Goal: Complete application form

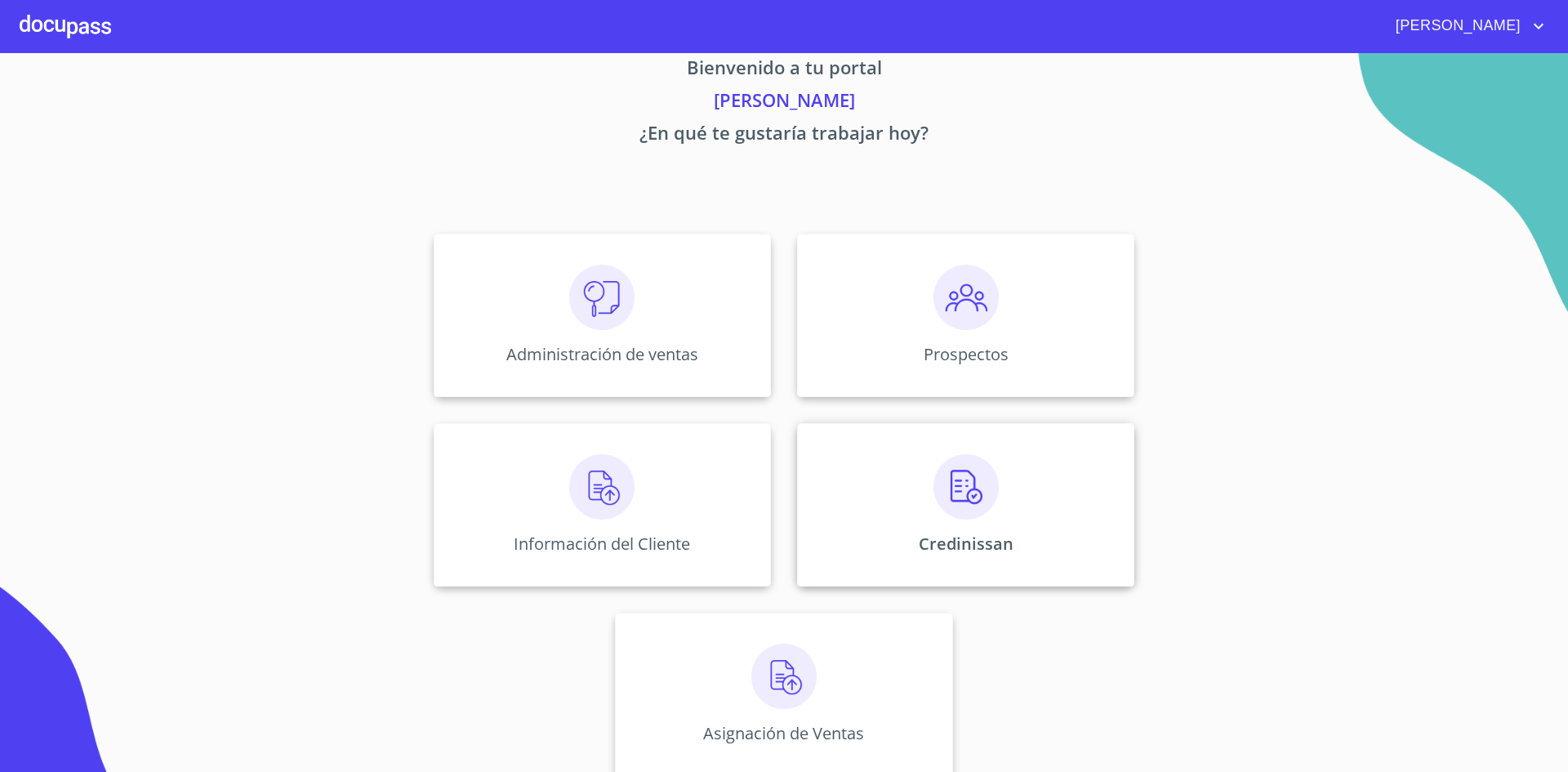
scroll to position [49, 0]
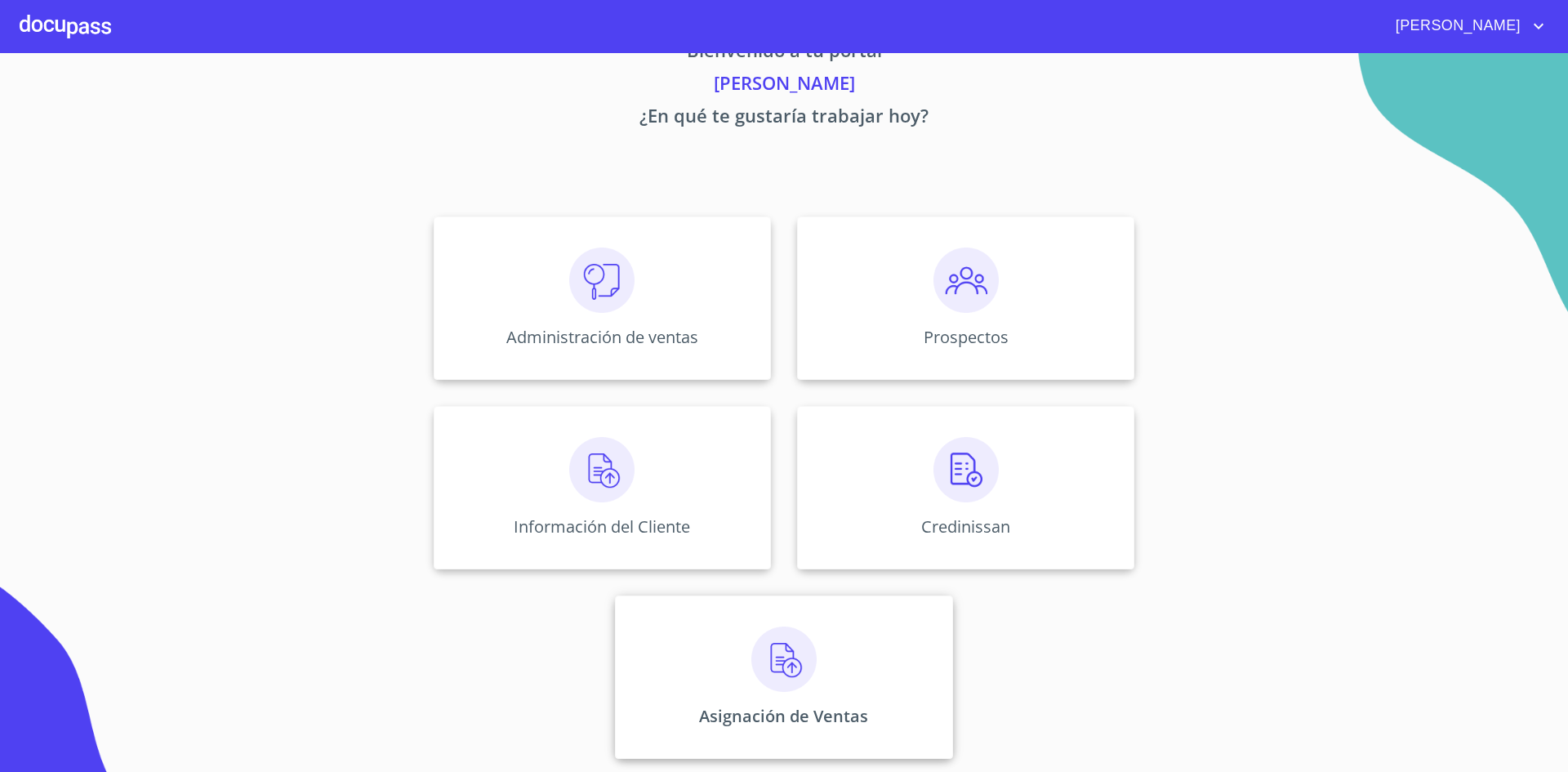
click at [766, 642] on img at bounding box center [784, 660] width 65 height 65
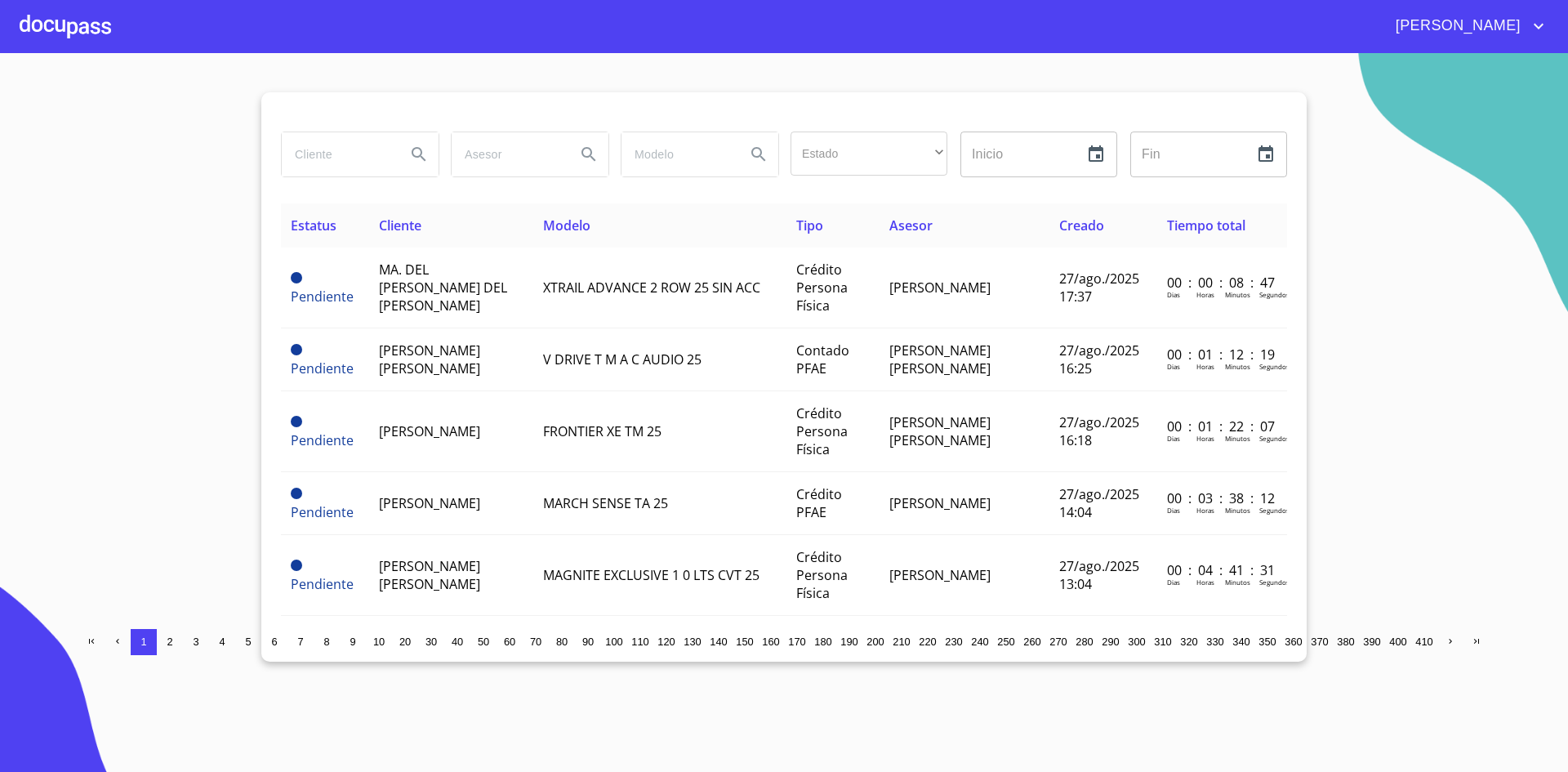
click at [333, 145] on input "search" at bounding box center [337, 154] width 111 height 44
type input "[PERSON_NAME]"
click at [423, 159] on icon "Search" at bounding box center [419, 154] width 14 height 14
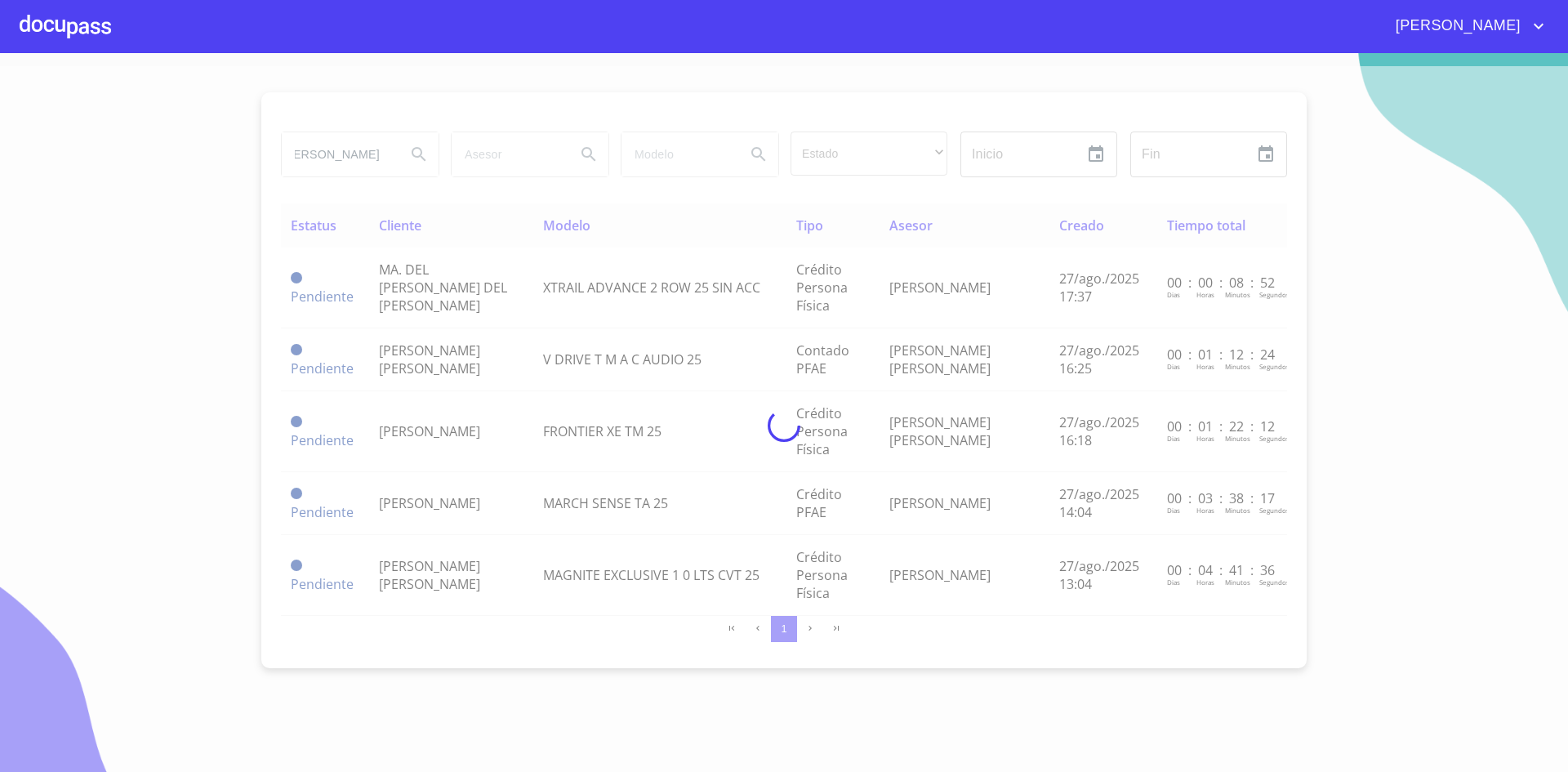
scroll to position [0, 0]
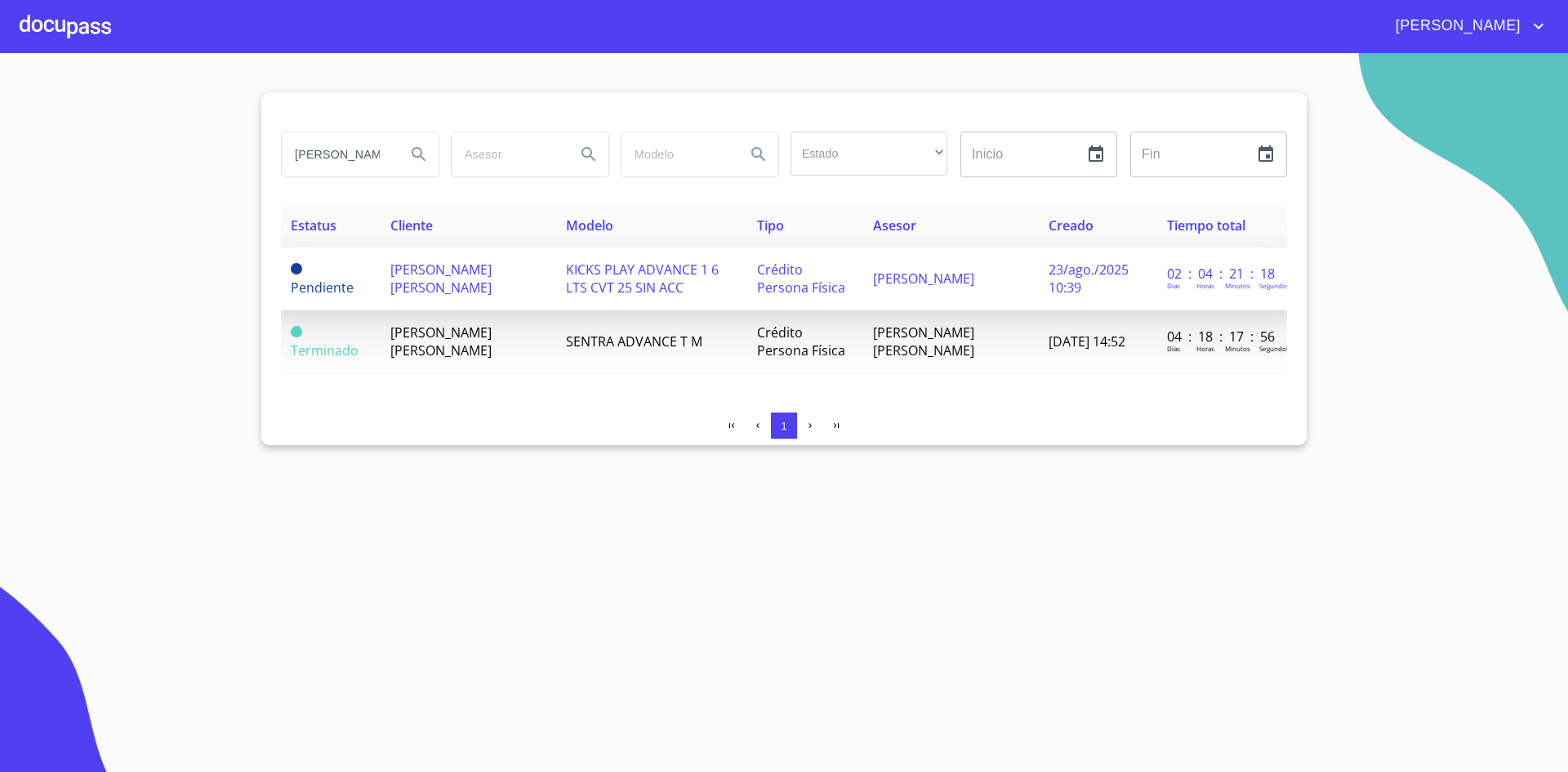
click at [504, 289] on td "[PERSON_NAME] [PERSON_NAME]" at bounding box center [468, 279] width 175 height 63
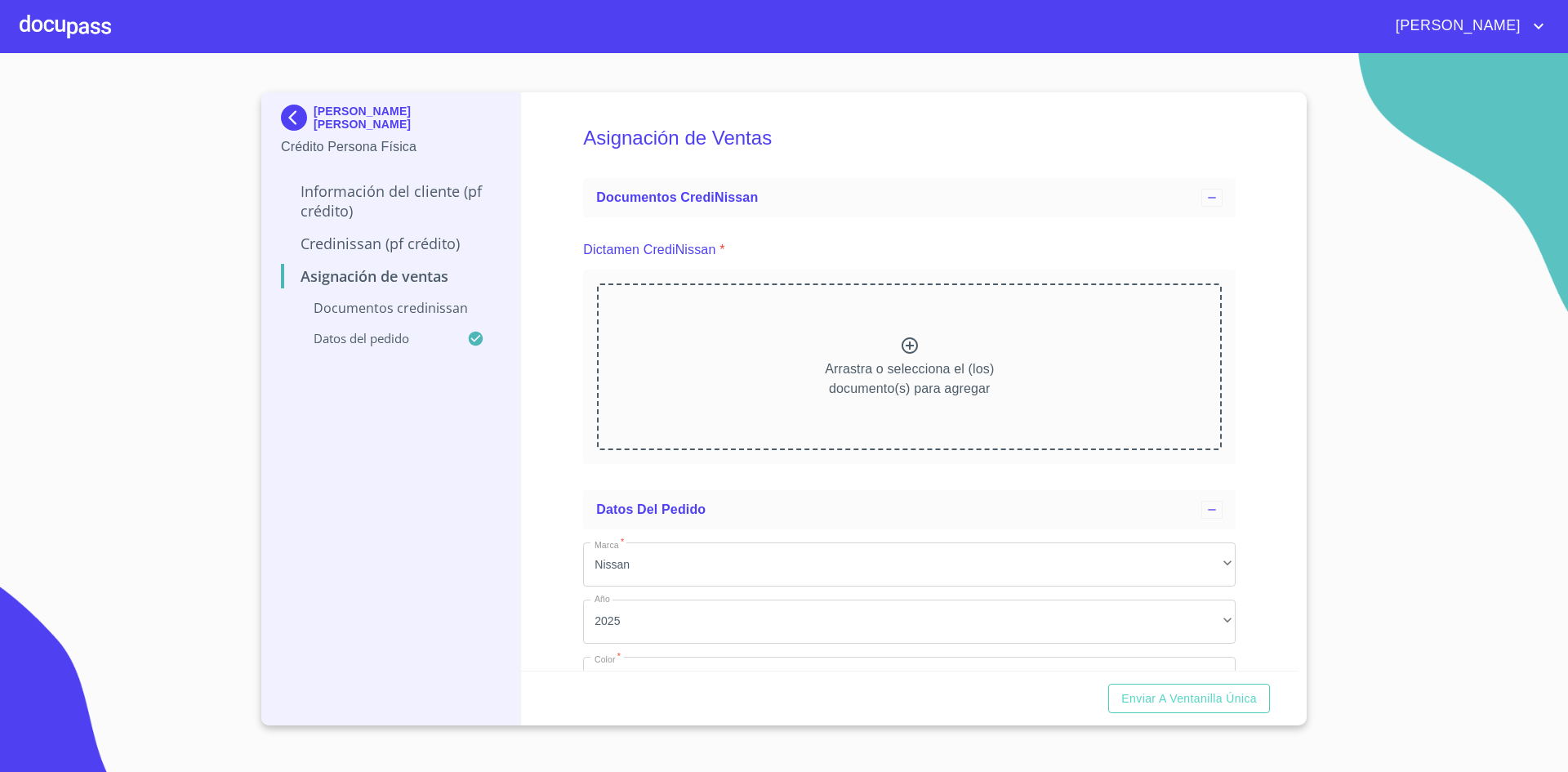
click at [904, 347] on icon at bounding box center [910, 345] width 17 height 17
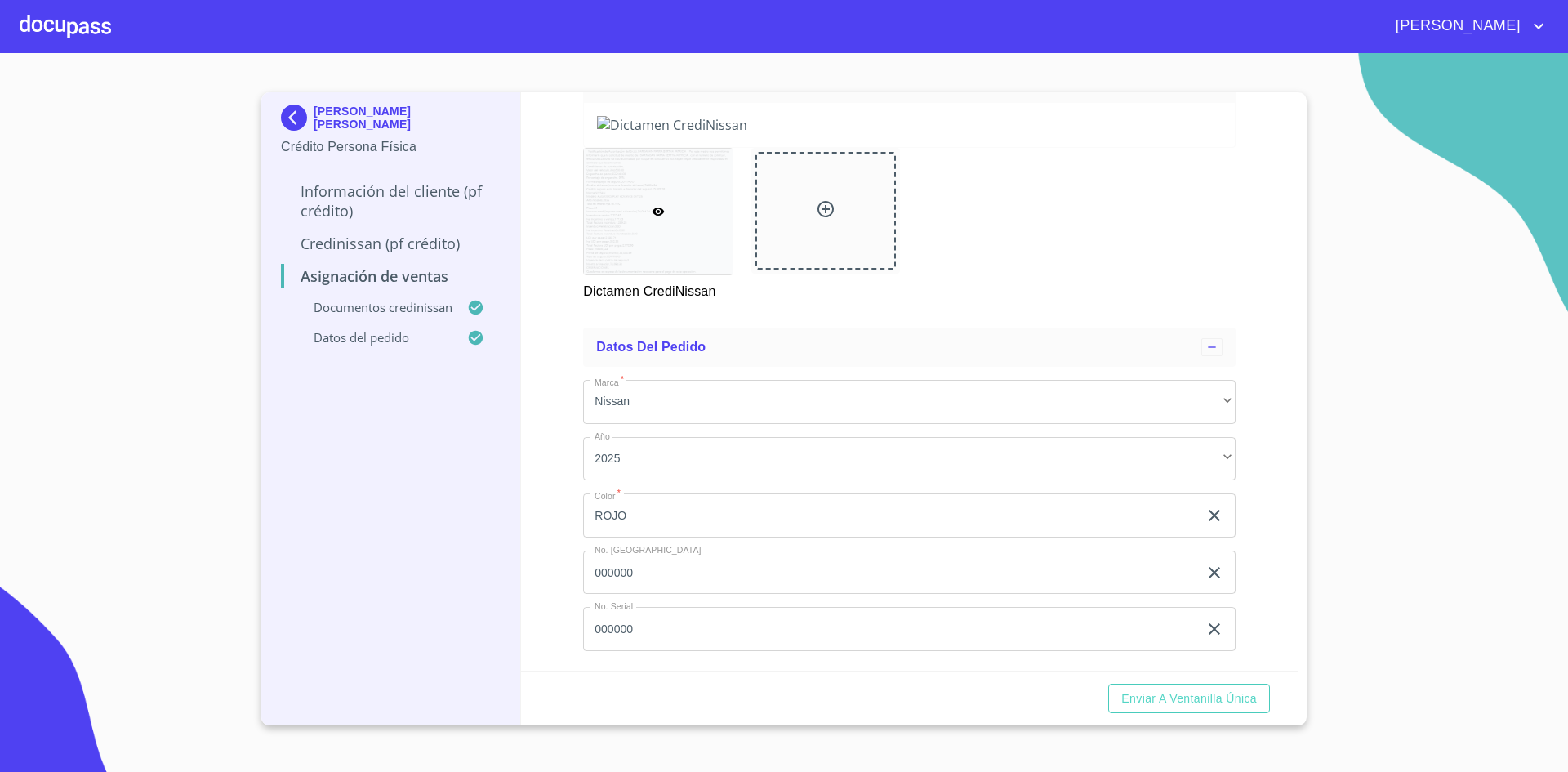
scroll to position [802, 0]
click at [1160, 704] on span "Enviar a Ventanilla única" at bounding box center [1190, 699] width 136 height 21
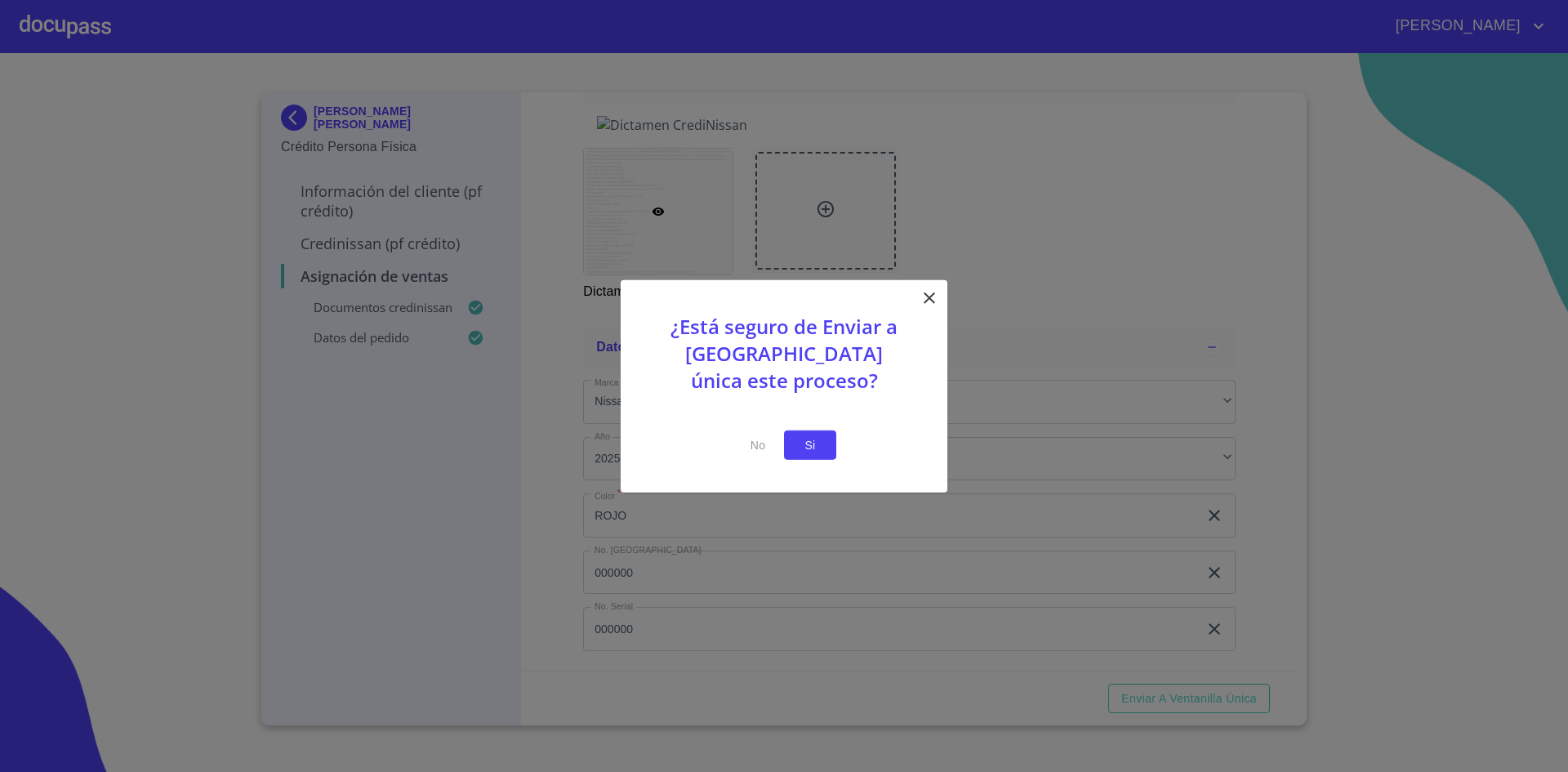
click at [797, 451] on span "Si" at bounding box center [810, 445] width 27 height 21
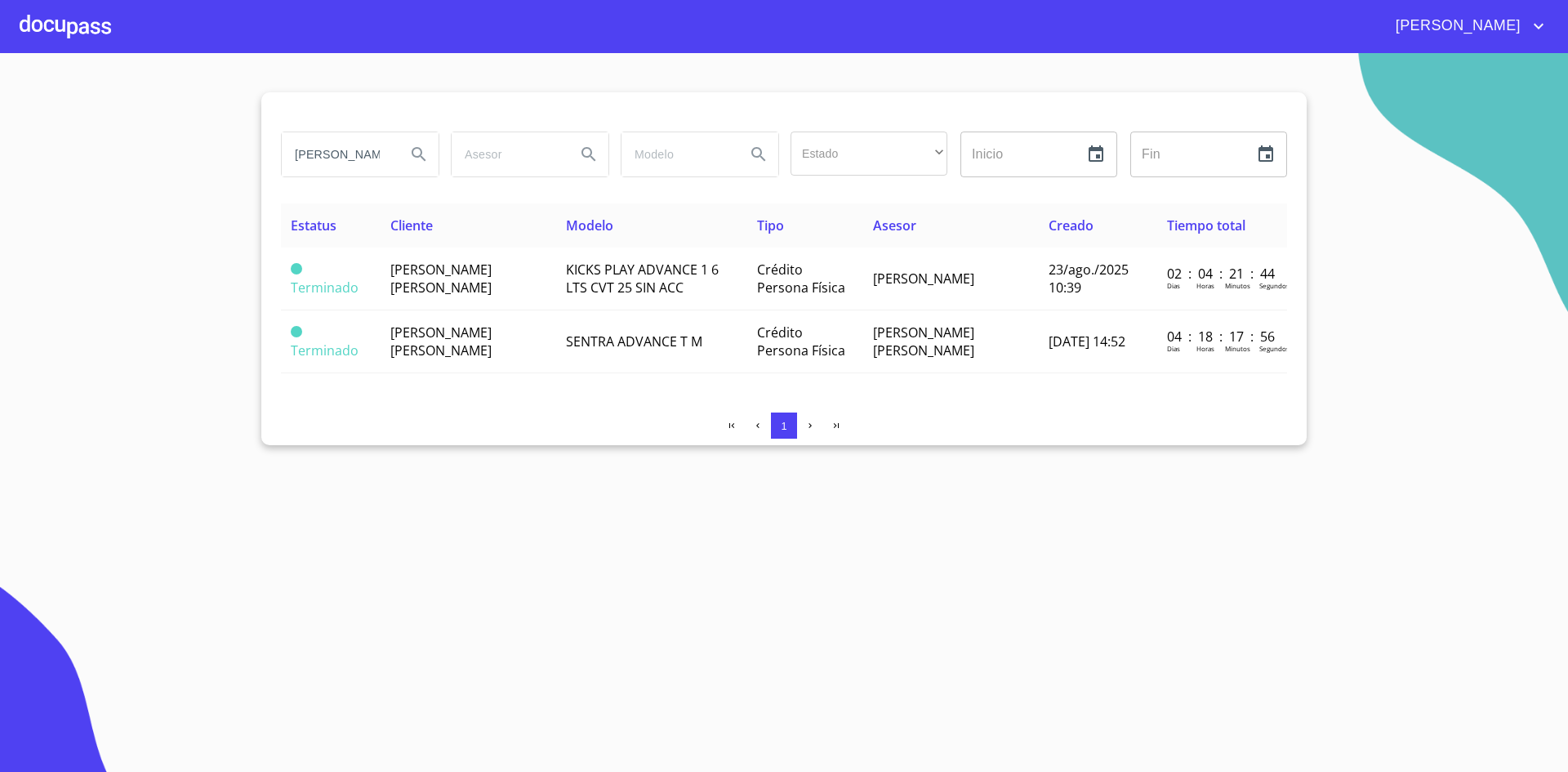
click at [78, 37] on div at bounding box center [65, 26] width 92 height 52
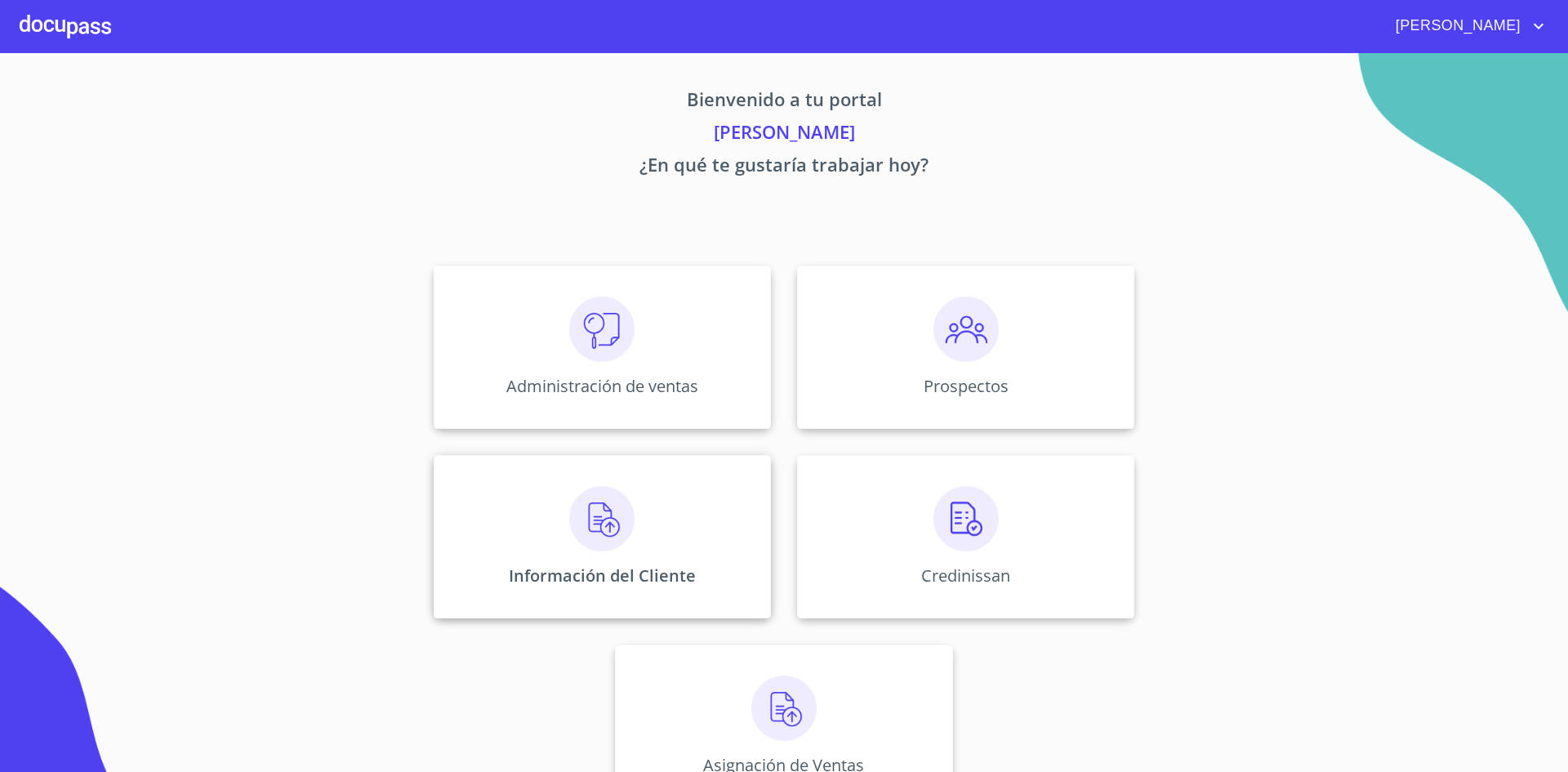
click at [632, 558] on div "Información del Cliente" at bounding box center [602, 537] width 337 height 164
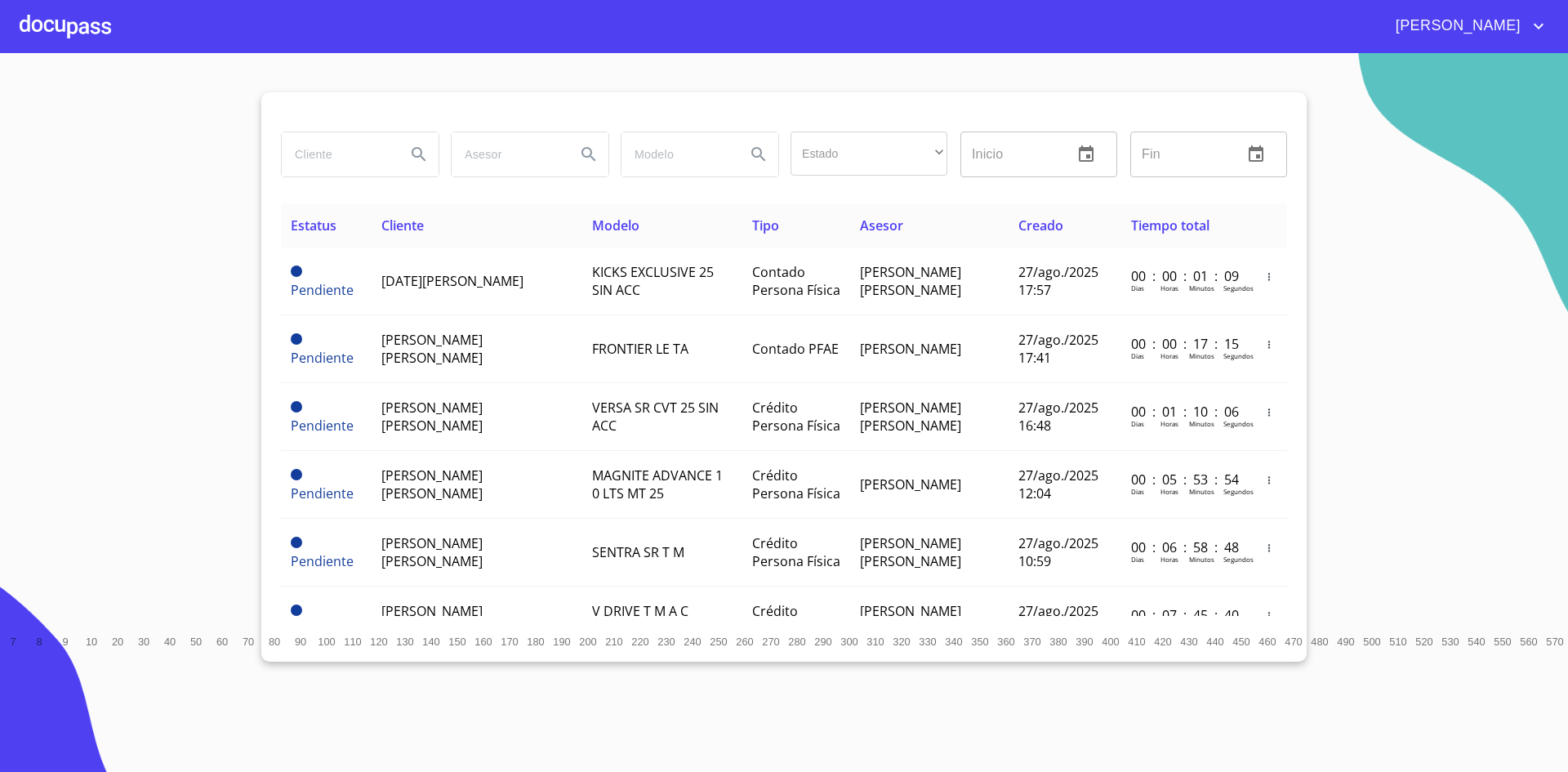
click at [331, 160] on input "search" at bounding box center [337, 154] width 111 height 44
type input "[PERSON_NAME]"
click at [415, 160] on icon "Search" at bounding box center [419, 155] width 20 height 20
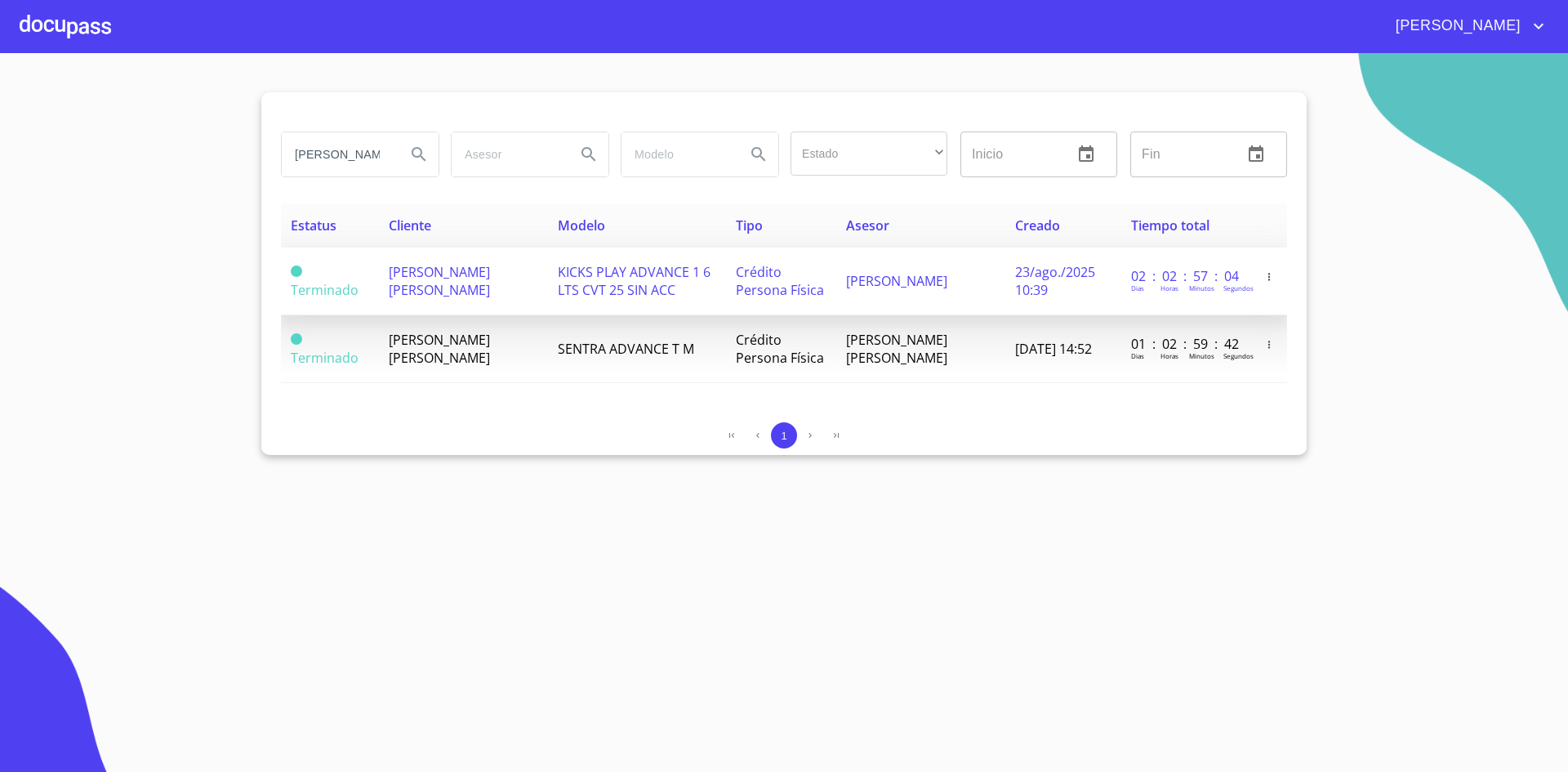
click at [452, 286] on span "[PERSON_NAME] [PERSON_NAME]" at bounding box center [440, 281] width 102 height 35
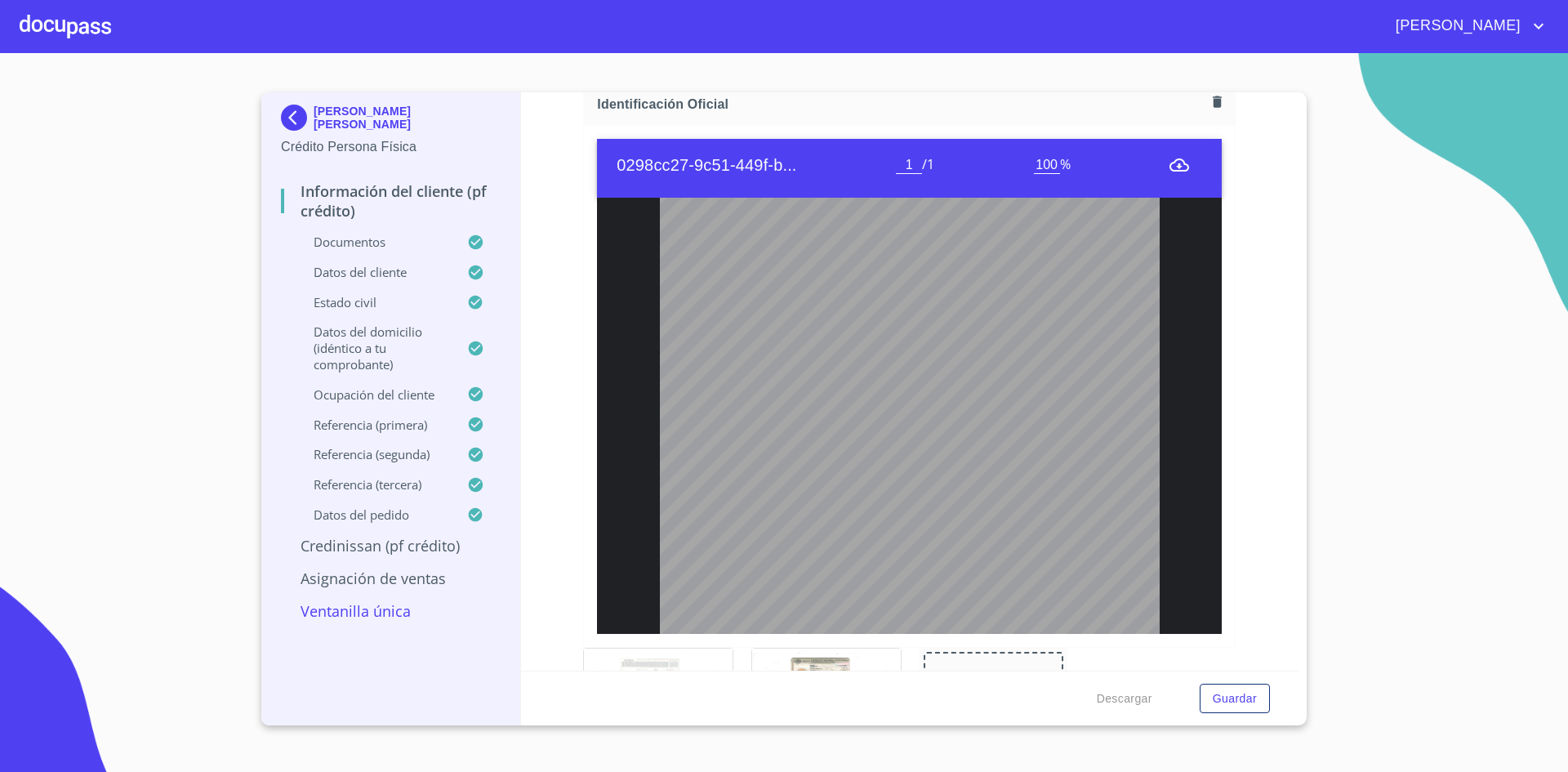
scroll to position [224, 0]
click at [839, 651] on div at bounding box center [826, 712] width 149 height 126
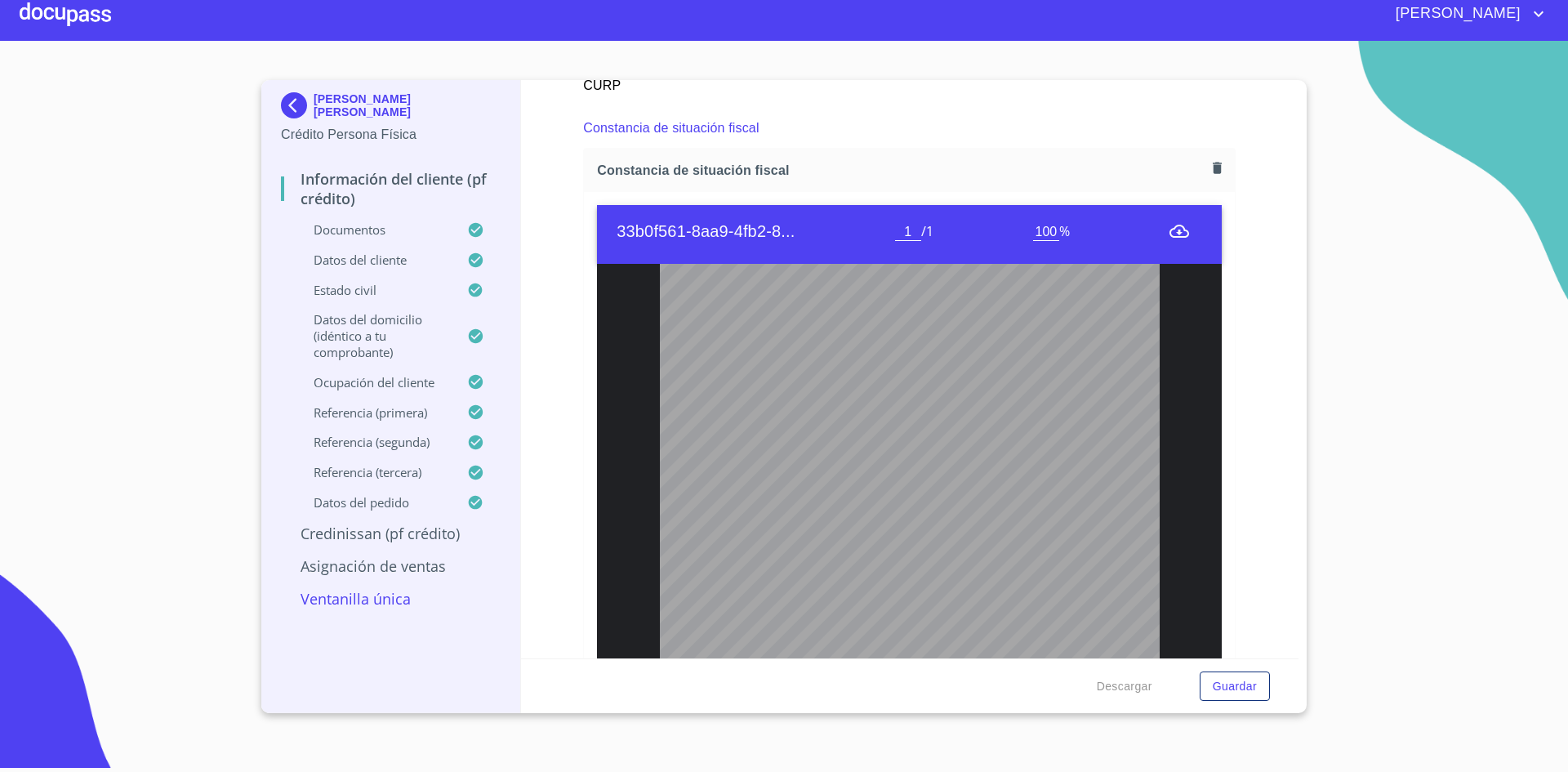
scroll to position [164, 0]
click at [1048, 236] on input "100" at bounding box center [1047, 232] width 27 height 17
click at [1045, 236] on input "100" at bounding box center [1047, 232] width 27 height 17
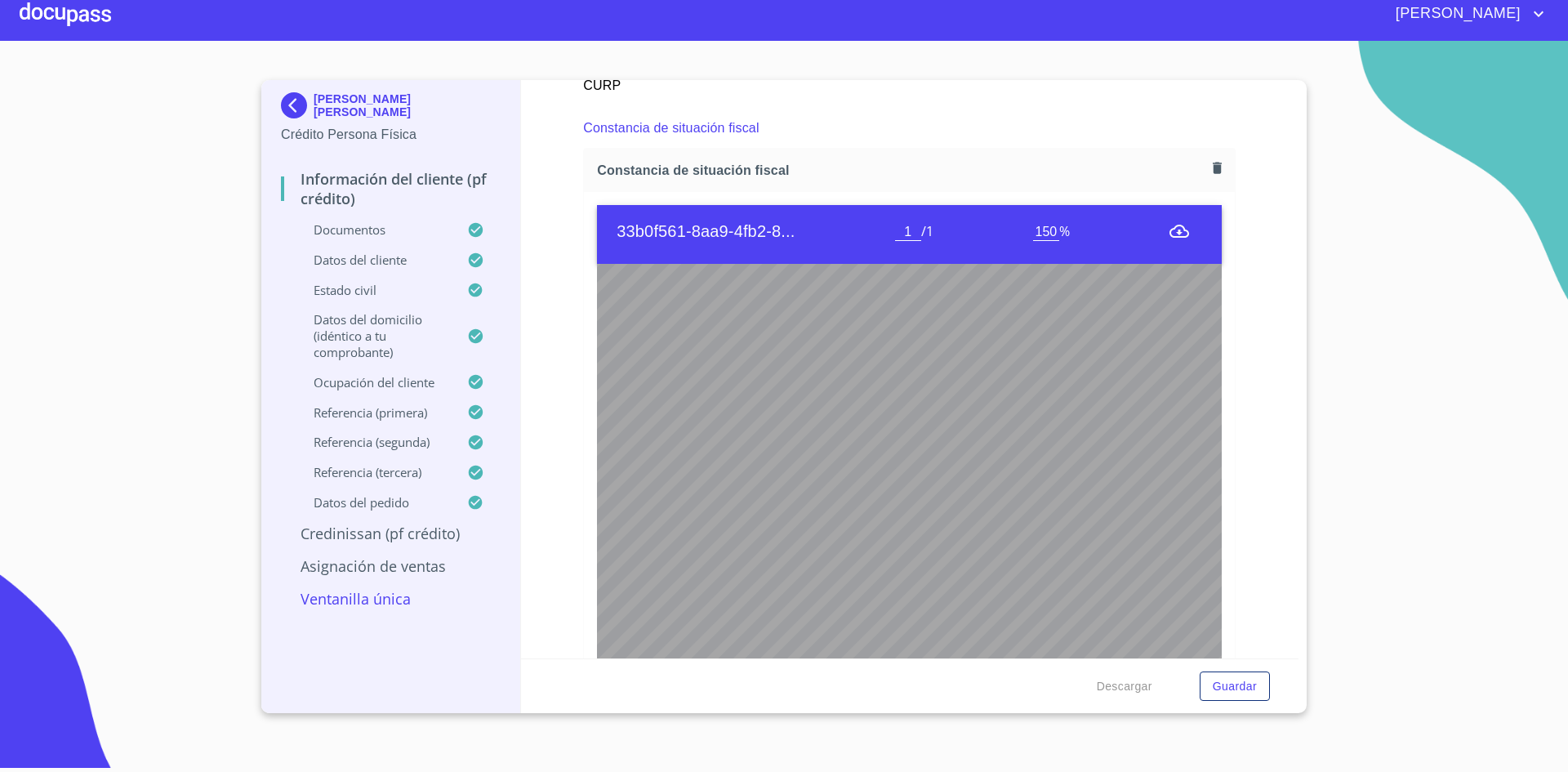
type input "150"
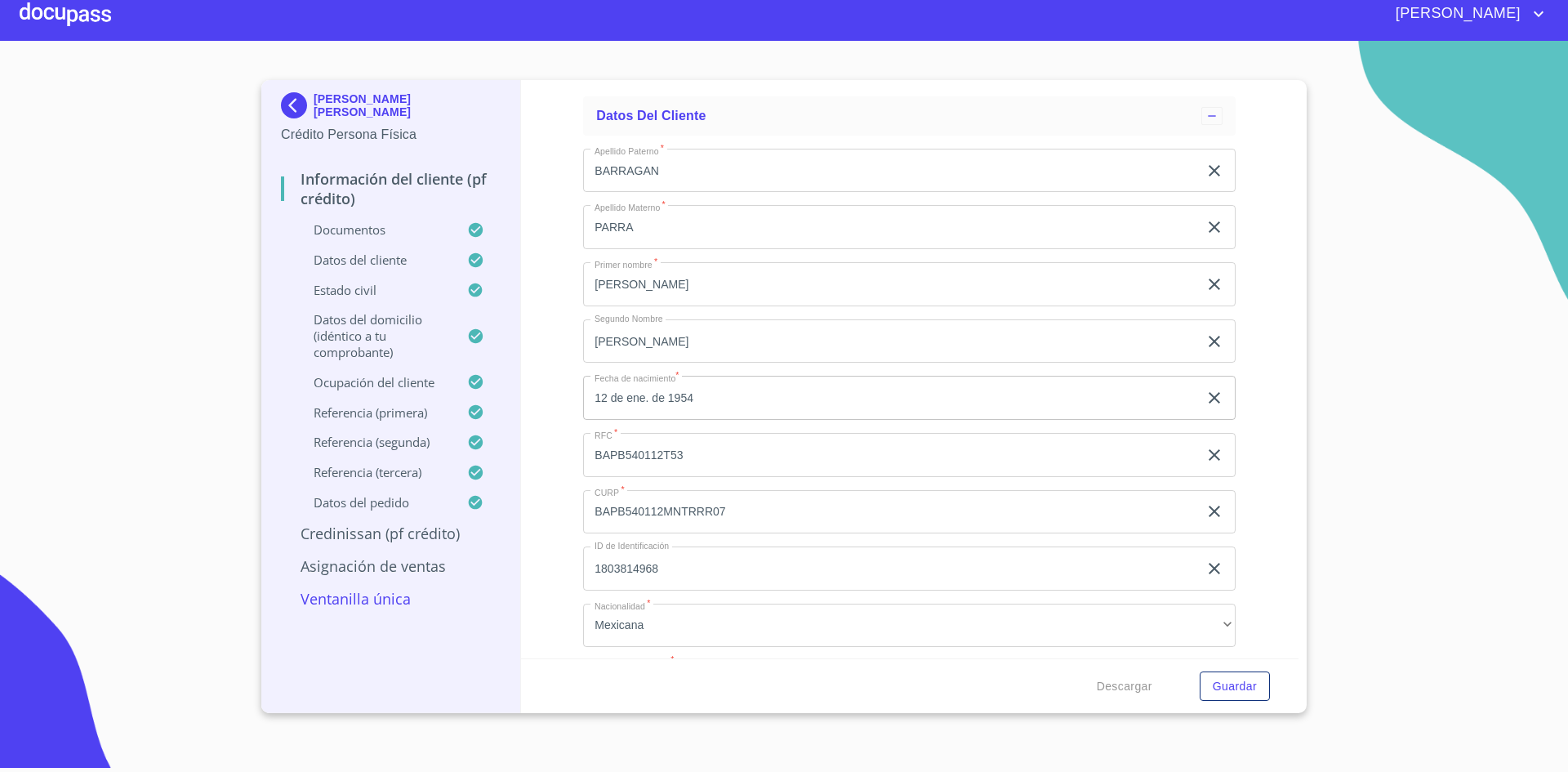
scroll to position [5671, 0]
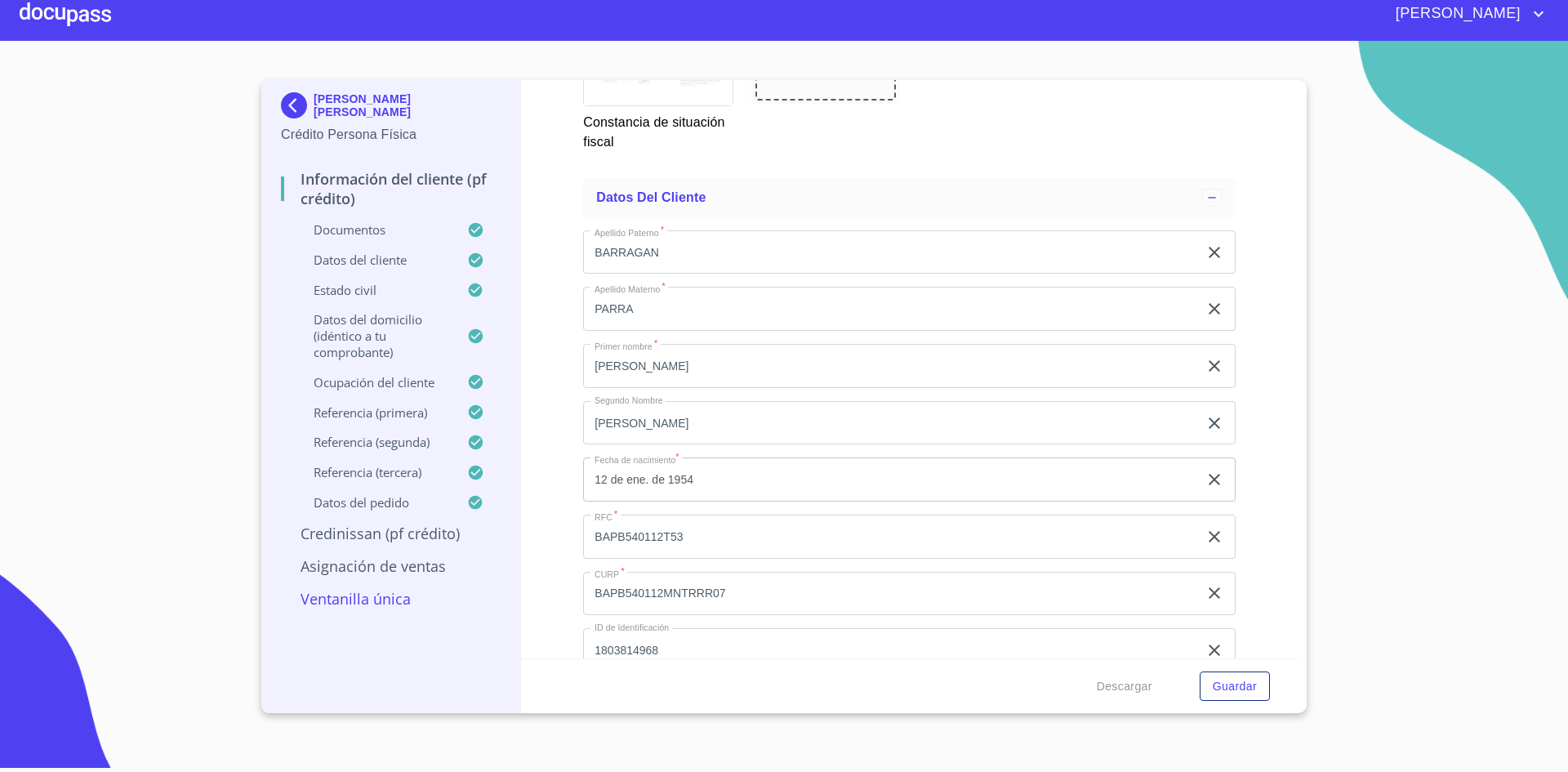
click at [647, 591] on input "BAPB540112MNTRRR07" at bounding box center [891, 594] width 615 height 44
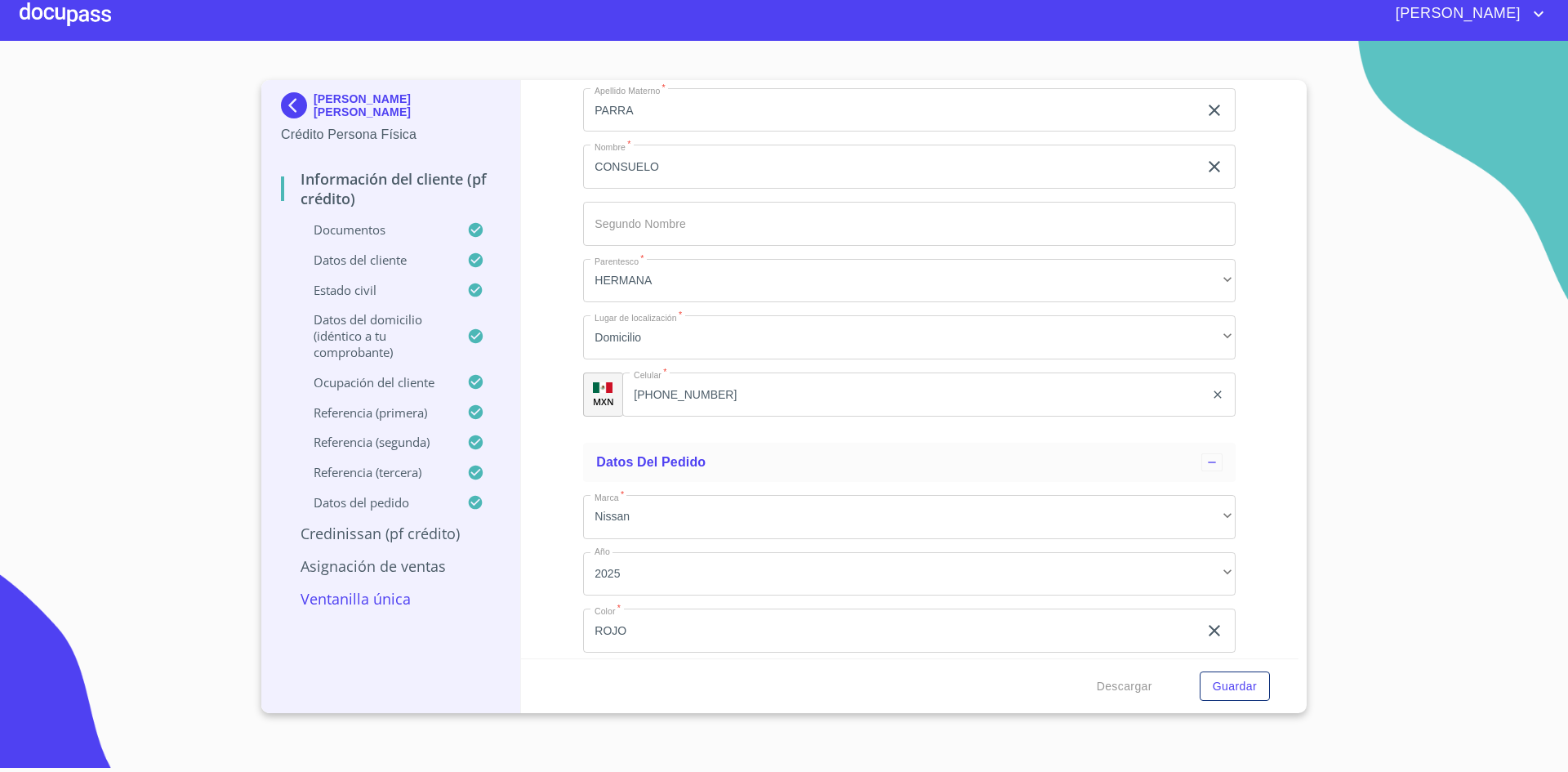
scroll to position [10261, 0]
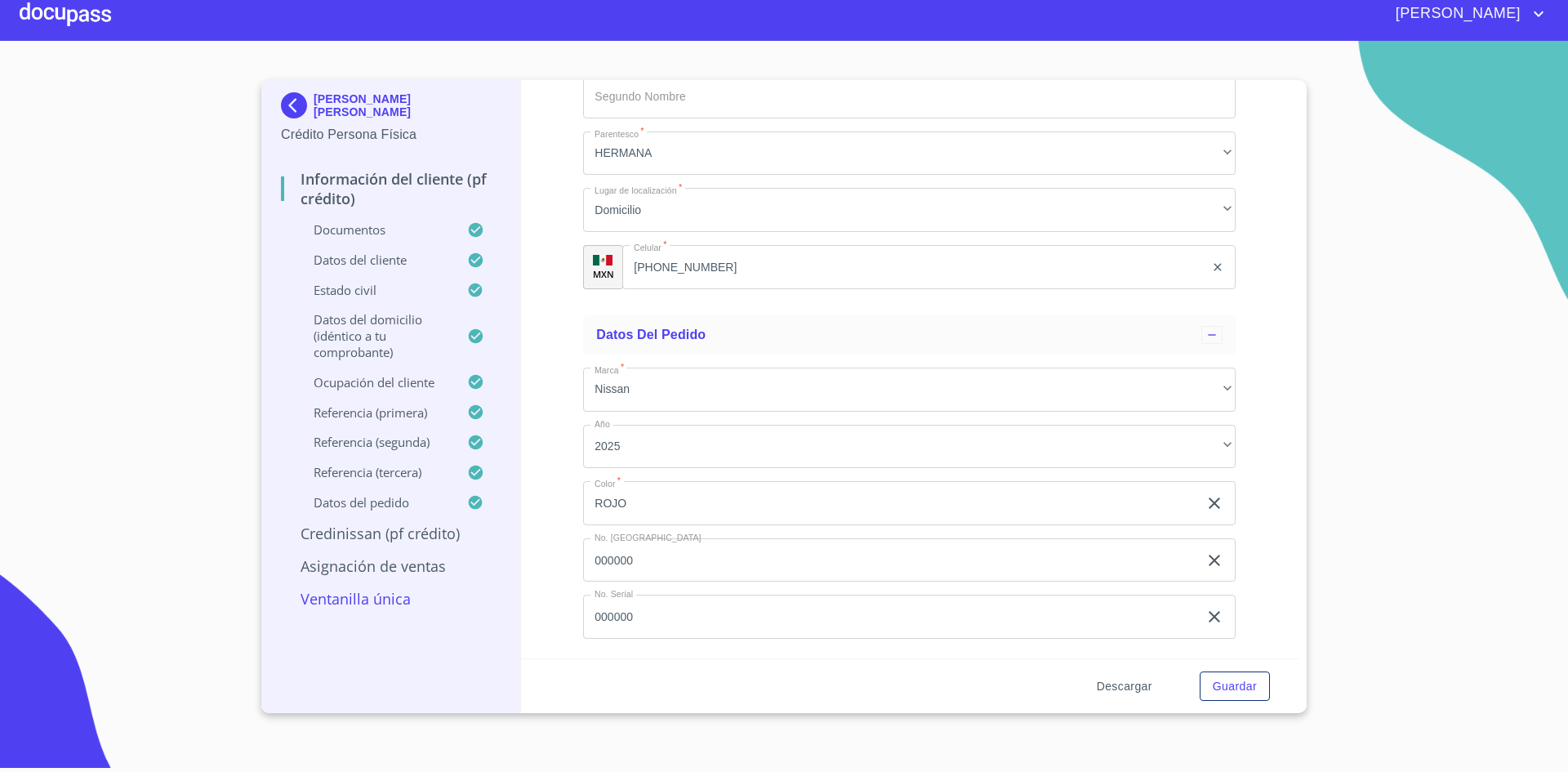
click at [1138, 689] on span "Descargar" at bounding box center [1125, 686] width 55 height 21
